Goal: Task Accomplishment & Management: Manage account settings

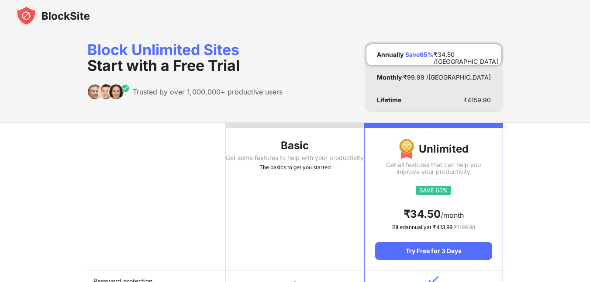
scroll to position [17, 0]
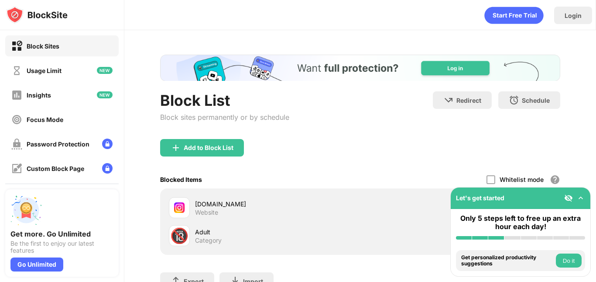
click at [341, 198] on div "[DOMAIN_NAME] Website" at bounding box center [265, 207] width 192 height 21
click at [587, 200] on div "Let's get started" at bounding box center [521, 197] width 140 height 21
click at [585, 199] on img at bounding box center [581, 197] width 9 height 9
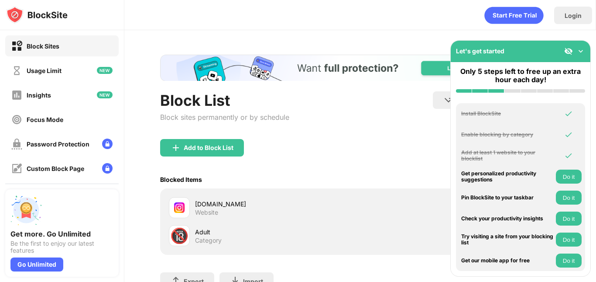
click at [582, 50] on img at bounding box center [581, 51] width 9 height 9
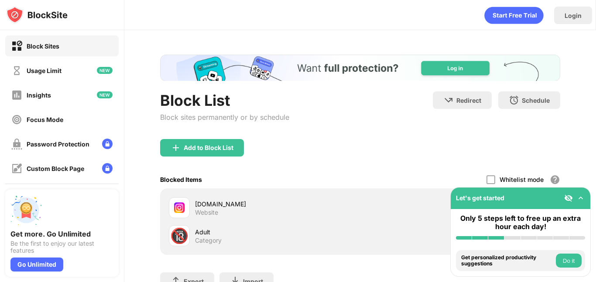
scroll to position [33, 0]
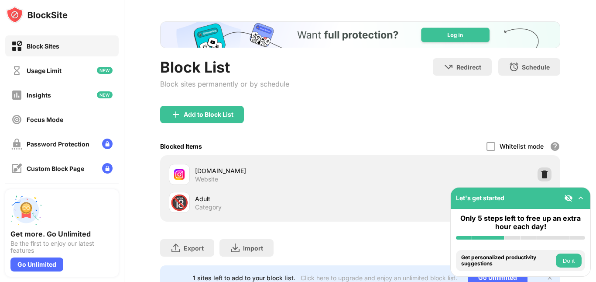
click at [541, 169] on div at bounding box center [545, 174] width 14 height 14
